Goal: Information Seeking & Learning: Learn about a topic

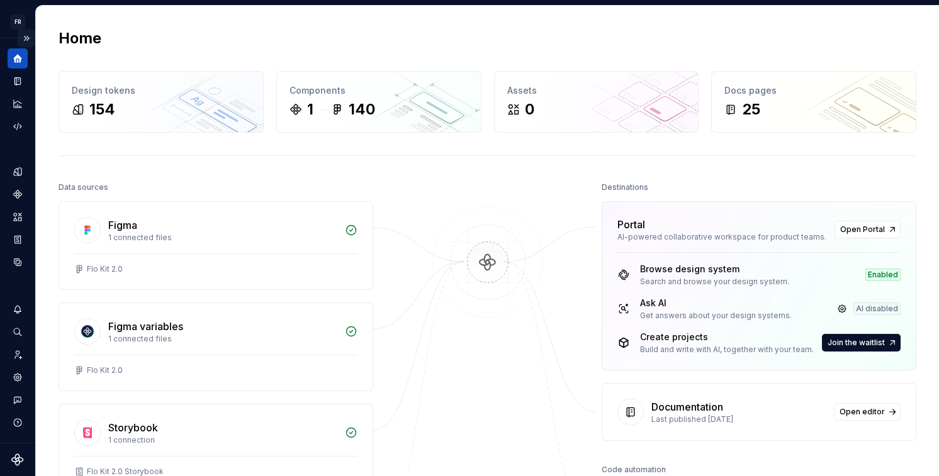
click at [28, 33] on button "Expand sidebar" at bounding box center [27, 39] width 18 height 18
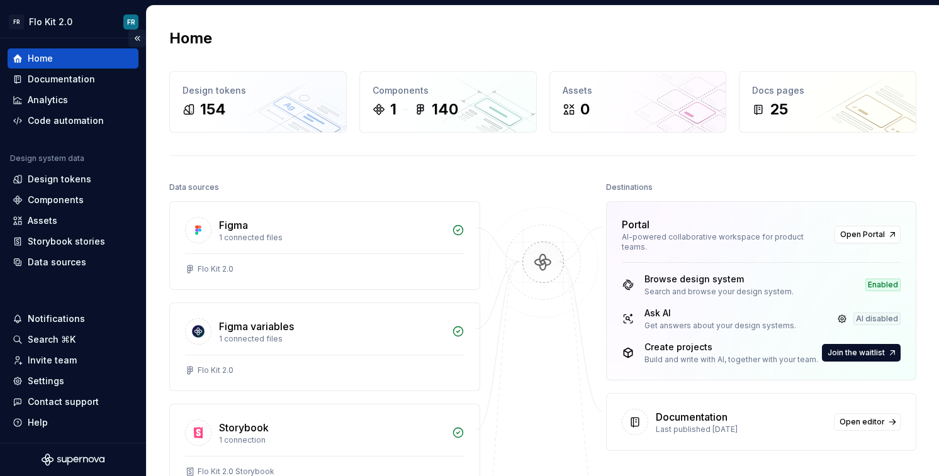
click at [137, 40] on button "Collapse sidebar" at bounding box center [137, 39] width 18 height 18
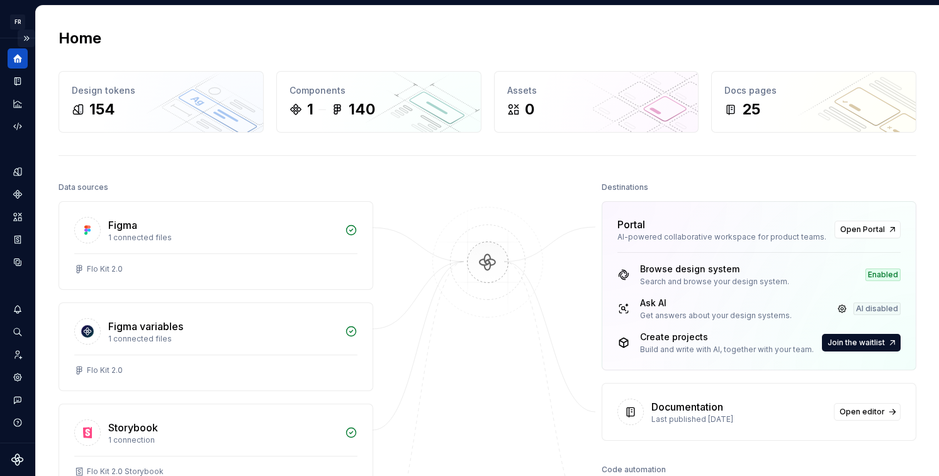
click at [24, 34] on button "Expand sidebar" at bounding box center [27, 39] width 18 height 18
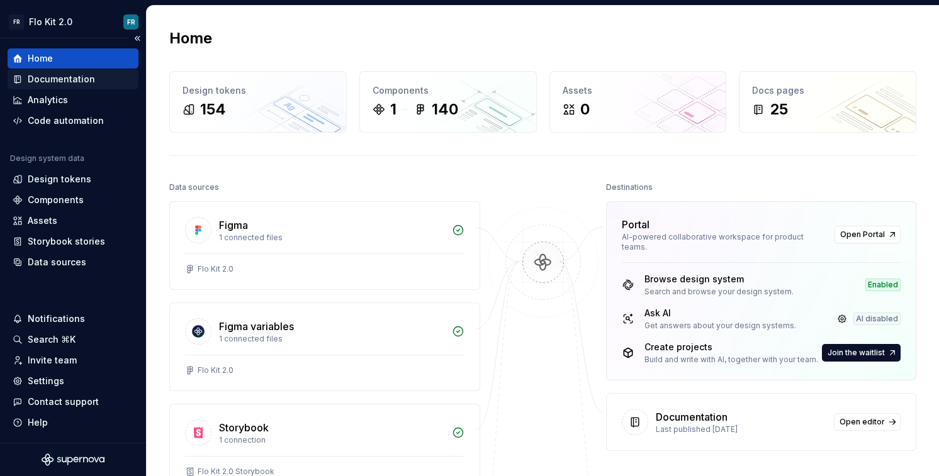
click at [60, 83] on div "Documentation" at bounding box center [61, 79] width 67 height 13
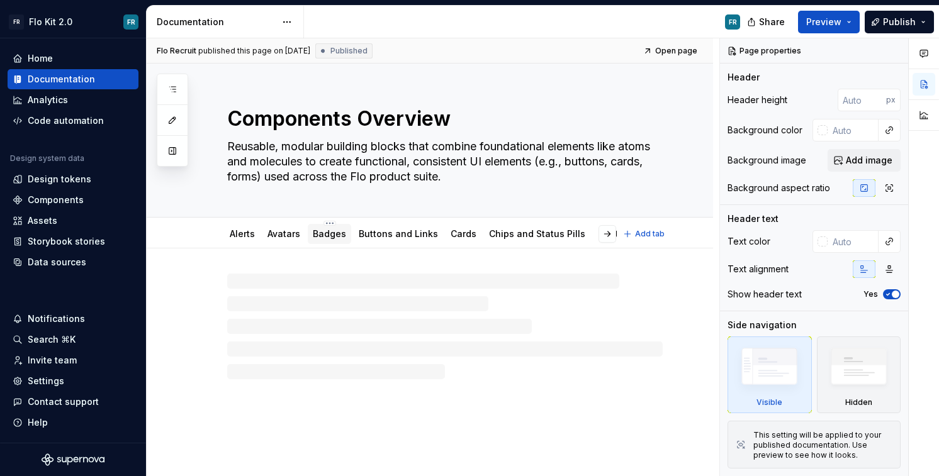
click at [339, 238] on link "Badges" at bounding box center [329, 233] width 33 height 11
type textarea "*"
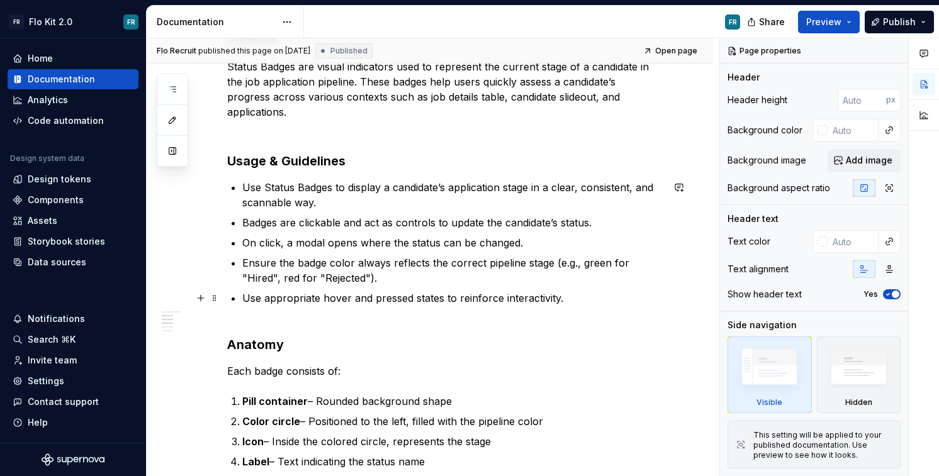
scroll to position [313, 0]
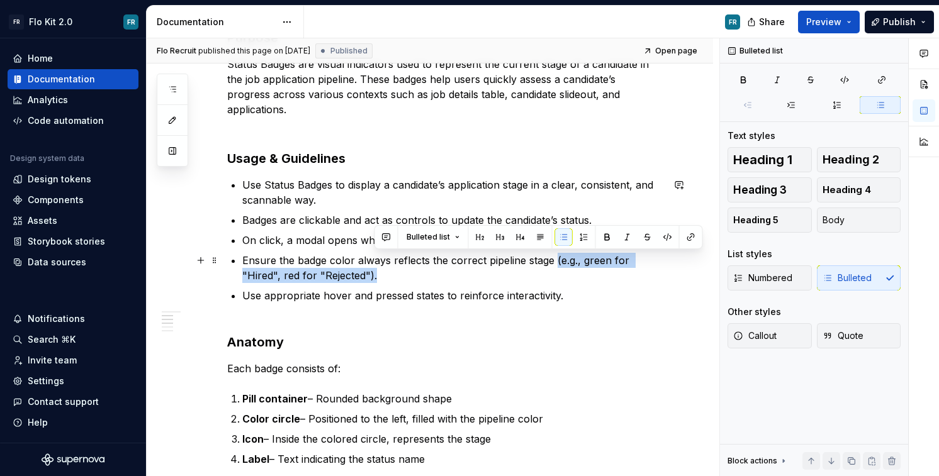
drag, startPoint x: 554, startPoint y: 259, endPoint x: 559, endPoint y: 276, distance: 17.1
click at [559, 276] on p "Ensure the badge color always reflects the correct pipeline stage (e.g., green …" at bounding box center [452, 268] width 420 height 30
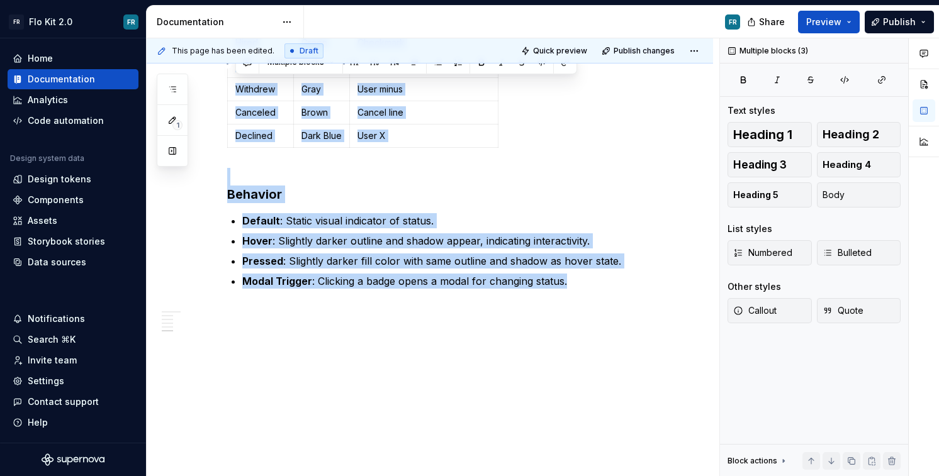
scroll to position [0, 0]
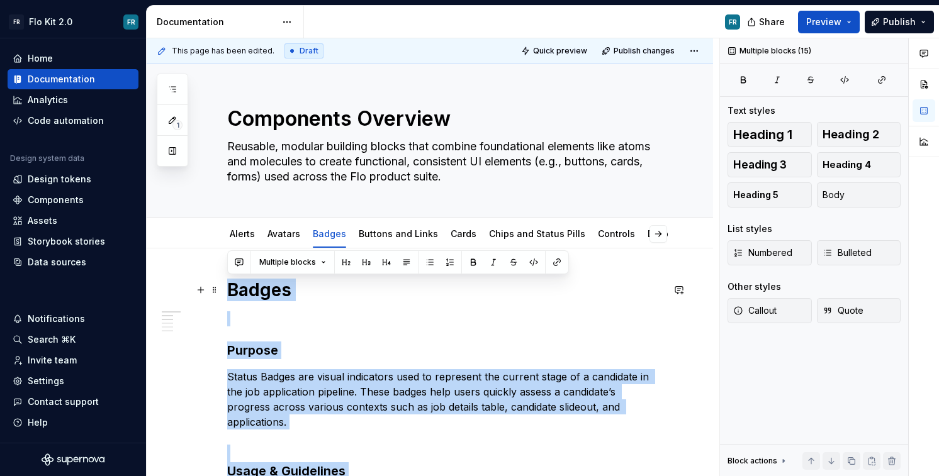
drag, startPoint x: 573, startPoint y: 275, endPoint x: 220, endPoint y: 292, distance: 352.8
copy div "Loremi Dolorsi Ametco Adipis eli seddoe temporinci utla et doloremag ali enimad…"
type textarea "*"
